Goal: Information Seeking & Learning: Learn about a topic

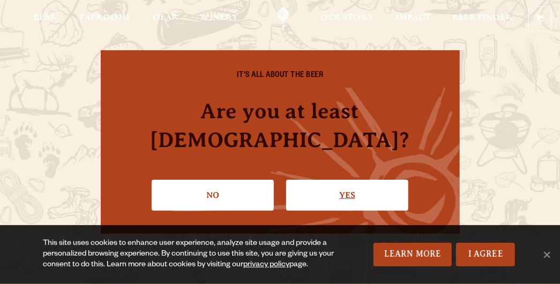
click at [335, 184] on link "Yes" at bounding box center [347, 195] width 122 height 31
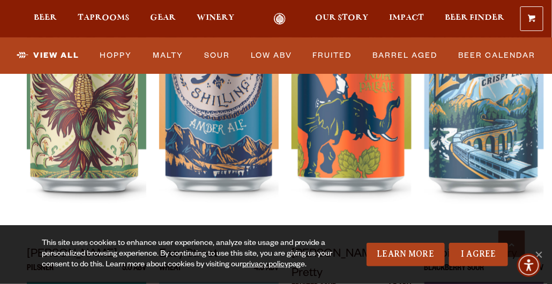
scroll to position [608, 0]
click at [335, 184] on img at bounding box center [350, 100] width 119 height 268
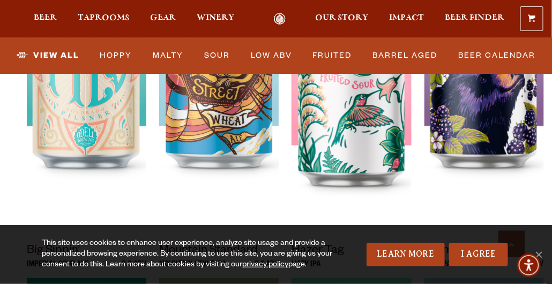
scroll to position [957, 0]
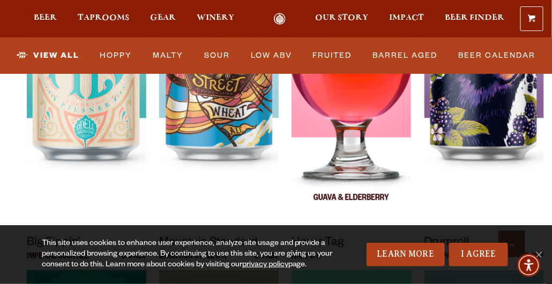
click at [340, 154] on img at bounding box center [350, 87] width 119 height 268
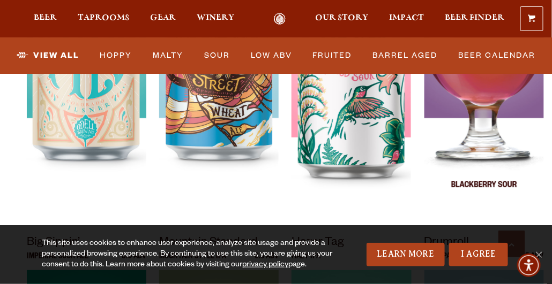
click at [482, 120] on img at bounding box center [483, 68] width 119 height 268
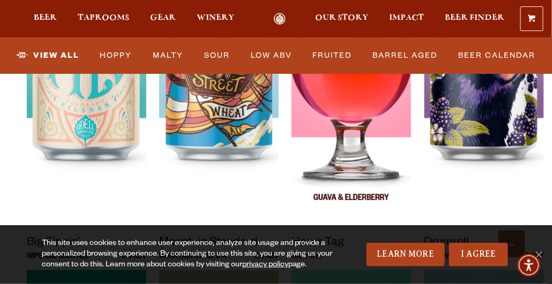
click at [346, 121] on img at bounding box center [350, 87] width 119 height 268
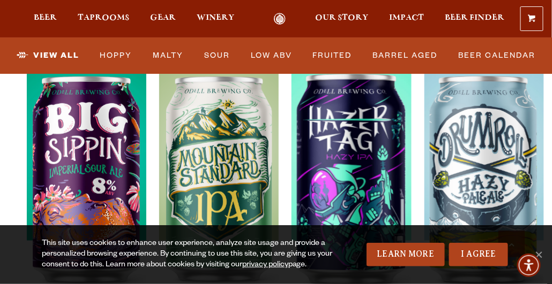
scroll to position [1250, 0]
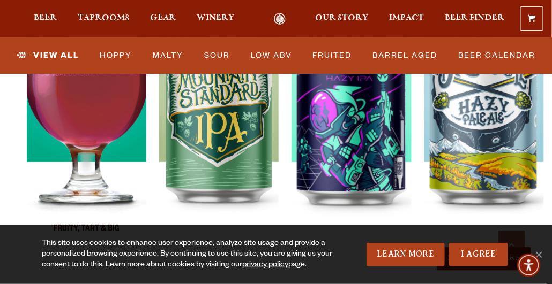
click at [77, 94] on img at bounding box center [86, 112] width 119 height 268
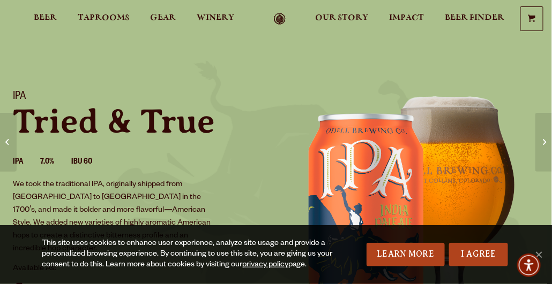
scroll to position [20, 0]
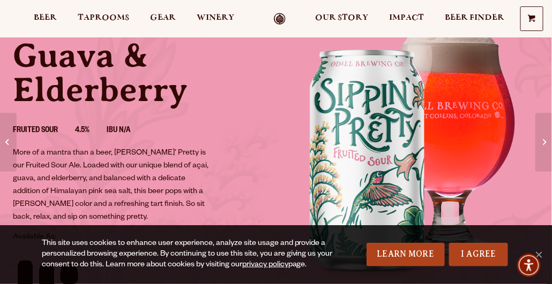
scroll to position [94, 0]
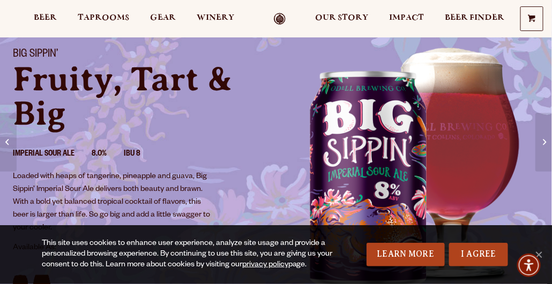
scroll to position [70, 0]
